Goal: Task Accomplishment & Management: Manage account settings

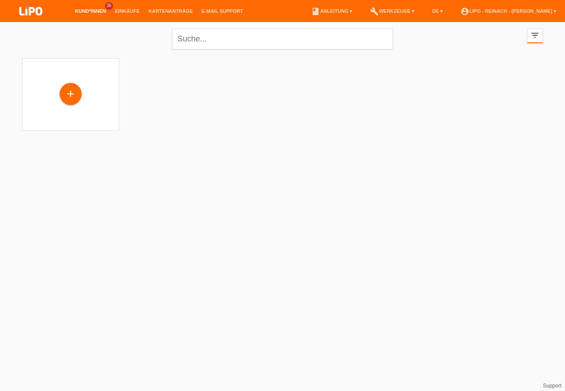
click at [532, 37] on icon "filter_list" at bounding box center [535, 35] width 10 height 10
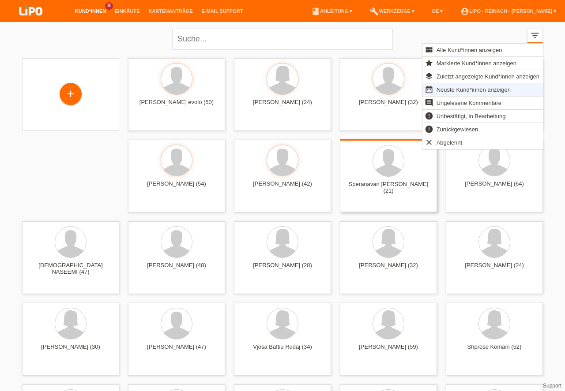
click at [298, 247] on div at bounding box center [282, 242] width 83 height 33
click at [352, 209] on div "Speranavan Thankavel (21) launch Anzeigen" at bounding box center [388, 175] width 97 height 73
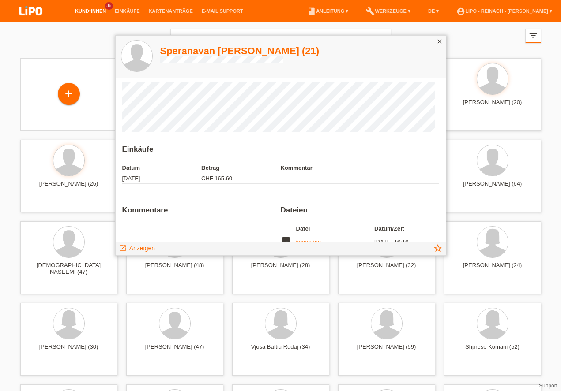
click at [442, 41] on icon "close" at bounding box center [439, 41] width 7 height 7
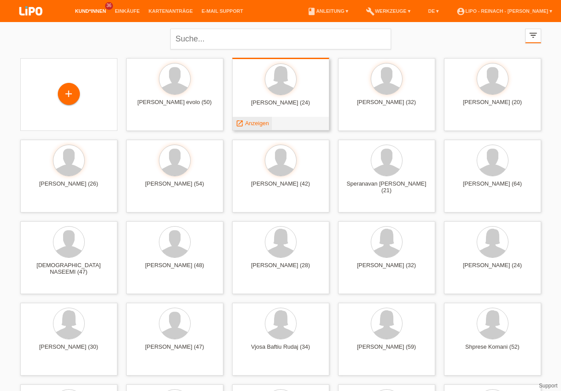
click at [251, 121] on span "Anzeigen" at bounding box center [257, 123] width 24 height 7
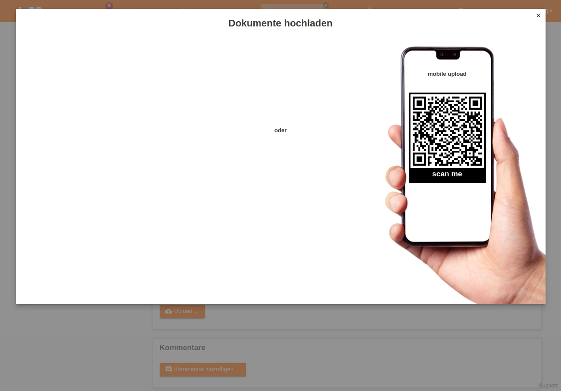
scroll to position [101, 0]
click at [538, 13] on icon "close" at bounding box center [538, 15] width 7 height 7
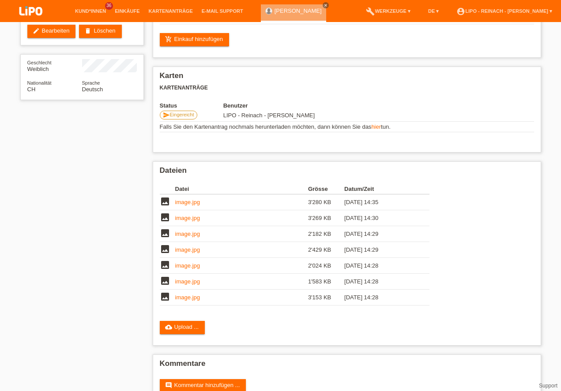
click at [31, 11] on img at bounding box center [31, 11] width 44 height 23
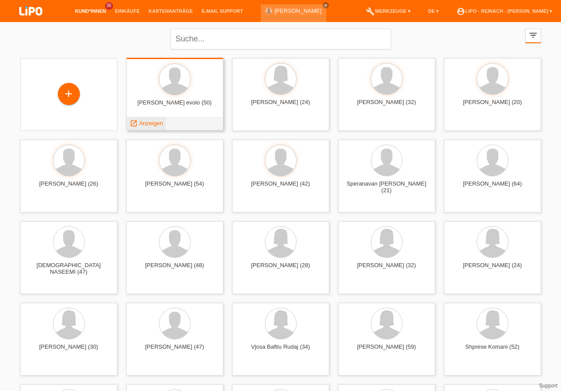
click at [152, 123] on span "Anzeigen" at bounding box center [151, 123] width 24 height 7
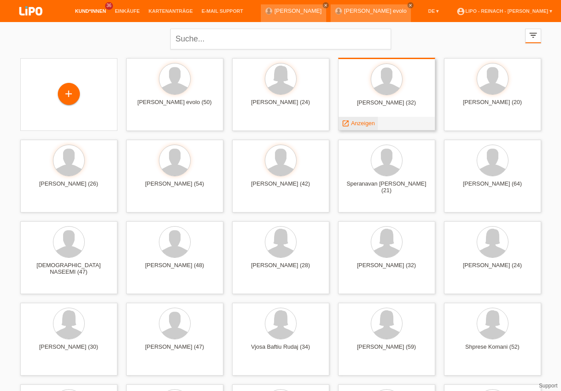
click at [361, 122] on span "Anzeigen" at bounding box center [363, 123] width 24 height 7
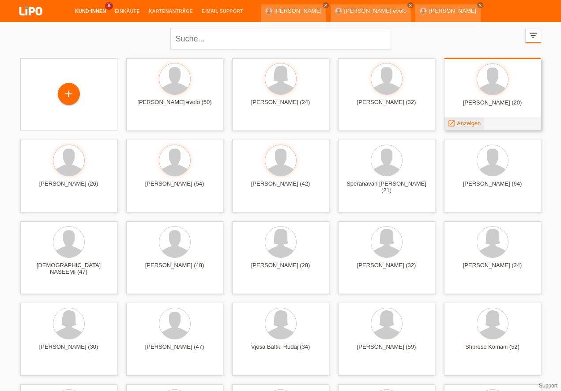
click at [465, 125] on span "Anzeigen" at bounding box center [469, 123] width 24 height 7
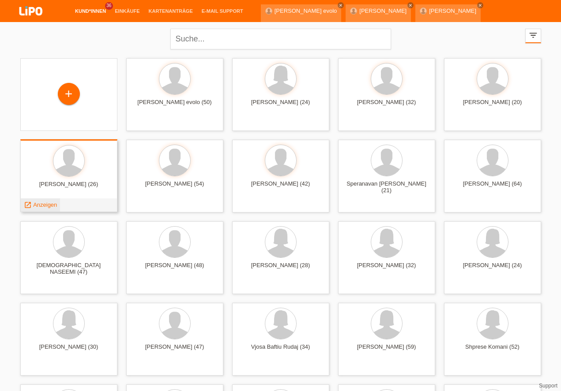
click at [42, 205] on span "Anzeigen" at bounding box center [45, 205] width 24 height 7
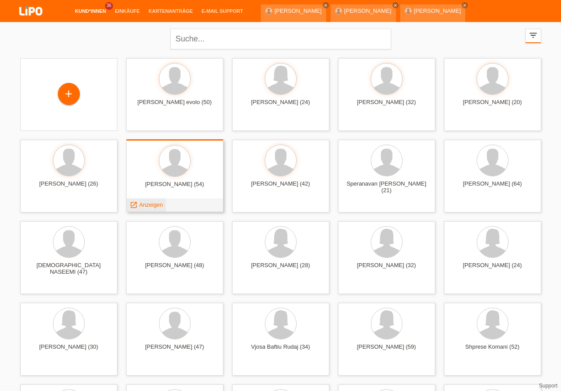
click at [154, 206] on span "Anzeigen" at bounding box center [151, 205] width 24 height 7
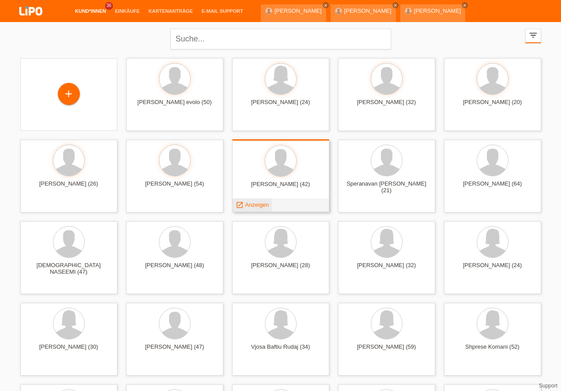
click at [255, 204] on span "Anzeigen" at bounding box center [257, 205] width 24 height 7
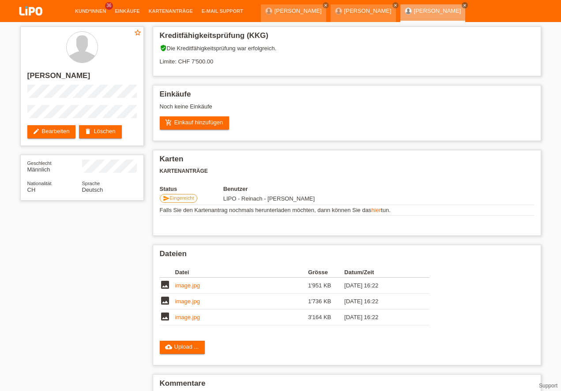
click at [32, 8] on img at bounding box center [31, 11] width 44 height 23
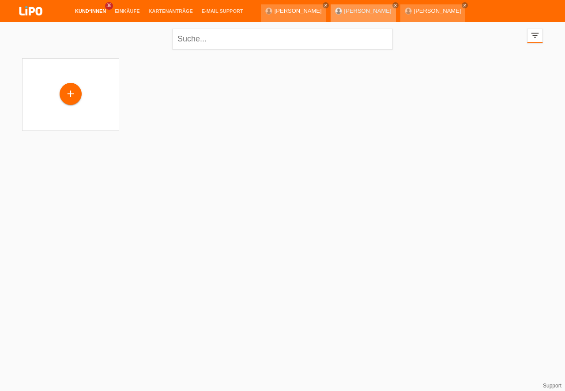
click at [535, 38] on icon "filter_list" at bounding box center [535, 35] width 10 height 10
click at [467, 4] on icon "close" at bounding box center [464, 5] width 4 height 4
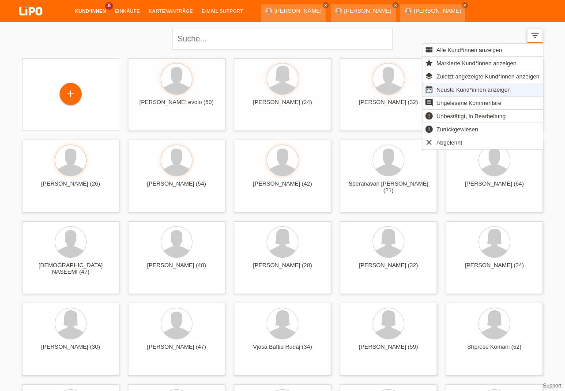
click at [467, 4] on icon "close" at bounding box center [464, 5] width 4 height 4
click at [535, 38] on icon "filter_list" at bounding box center [535, 35] width 10 height 10
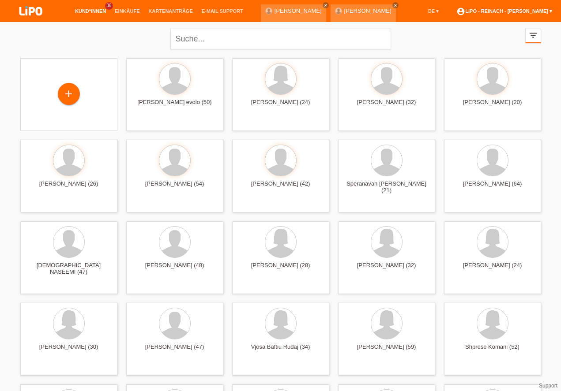
click at [532, 12] on link "account_circle LIPO - Reinach - [PERSON_NAME] ▾" at bounding box center [504, 10] width 105 height 5
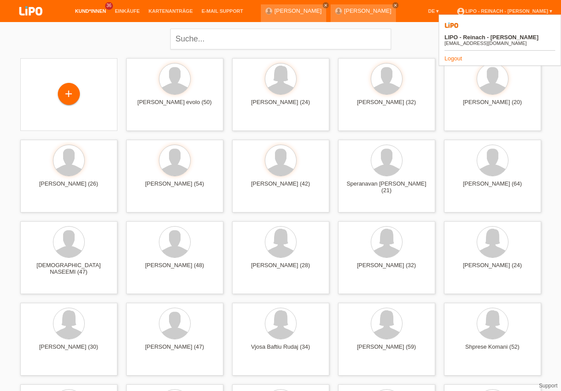
click at [456, 55] on link "Logout" at bounding box center [453, 58] width 18 height 7
